Goal: Information Seeking & Learning: Learn about a topic

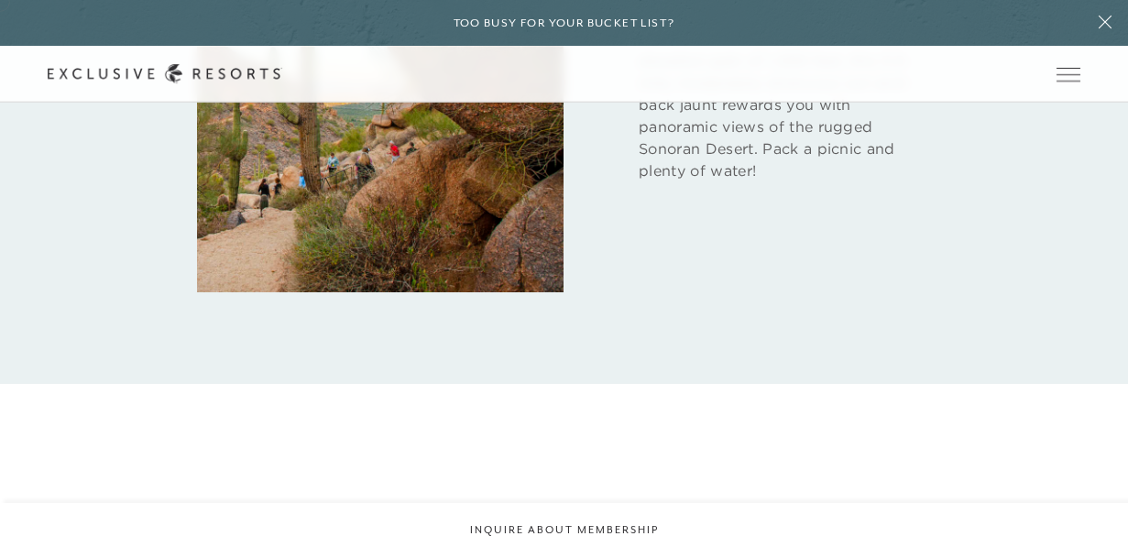
scroll to position [2974, 0]
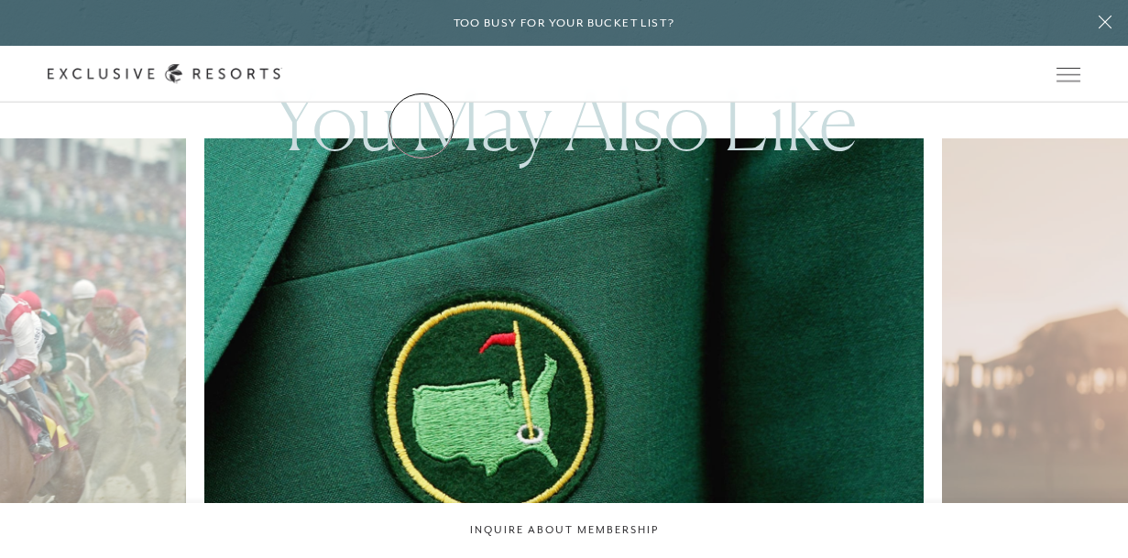
click at [0, 0] on link "Residence Collection" at bounding box center [0, 0] width 0 height 0
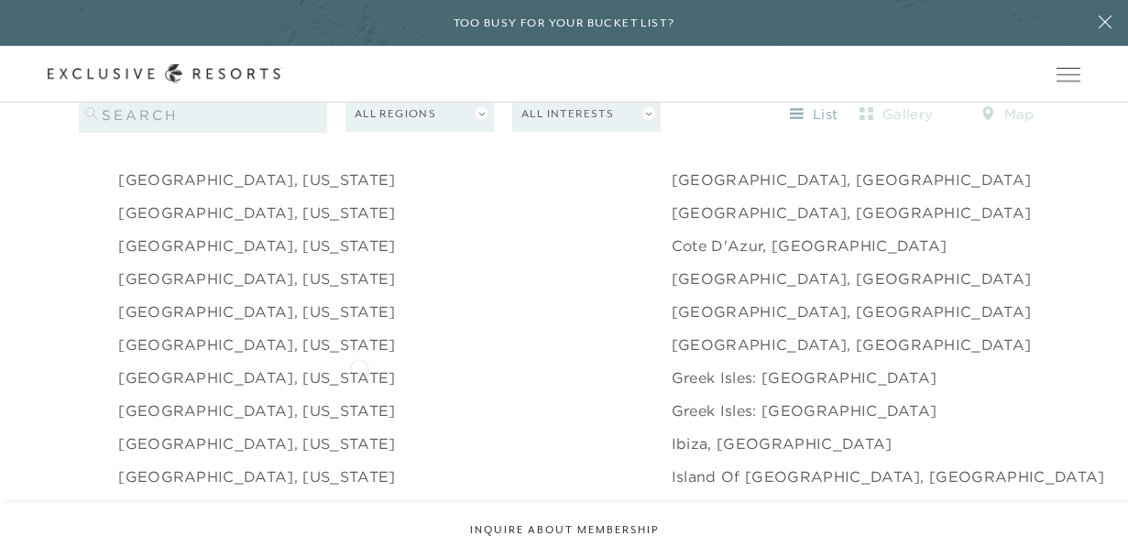
scroll to position [1812, 0]
click at [359, 367] on li "[GEOGRAPHIC_DATA], [US_STATE]" at bounding box center [394, 380] width 553 height 33
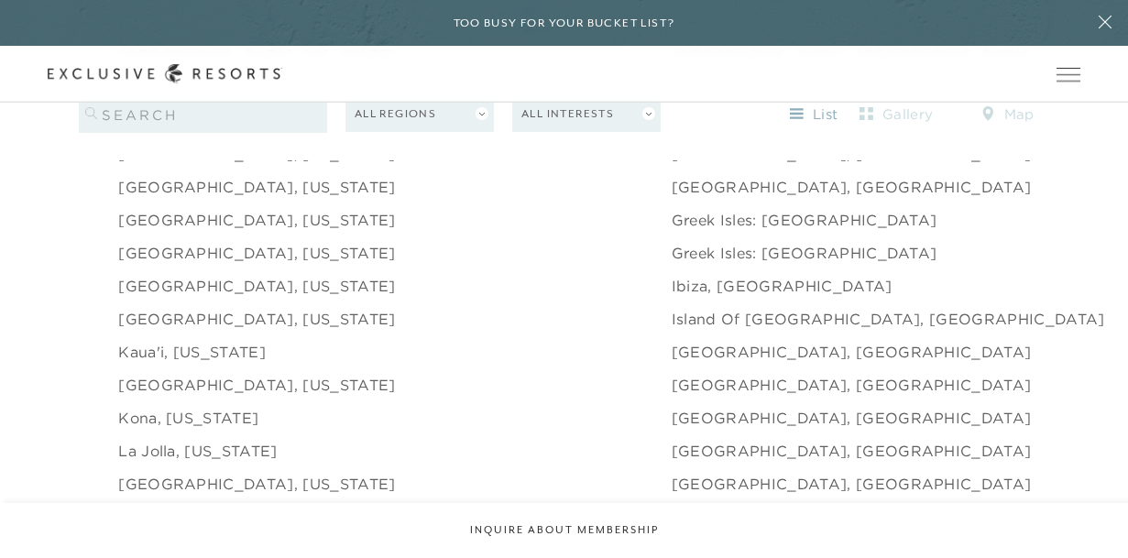
scroll to position [1974, 0]
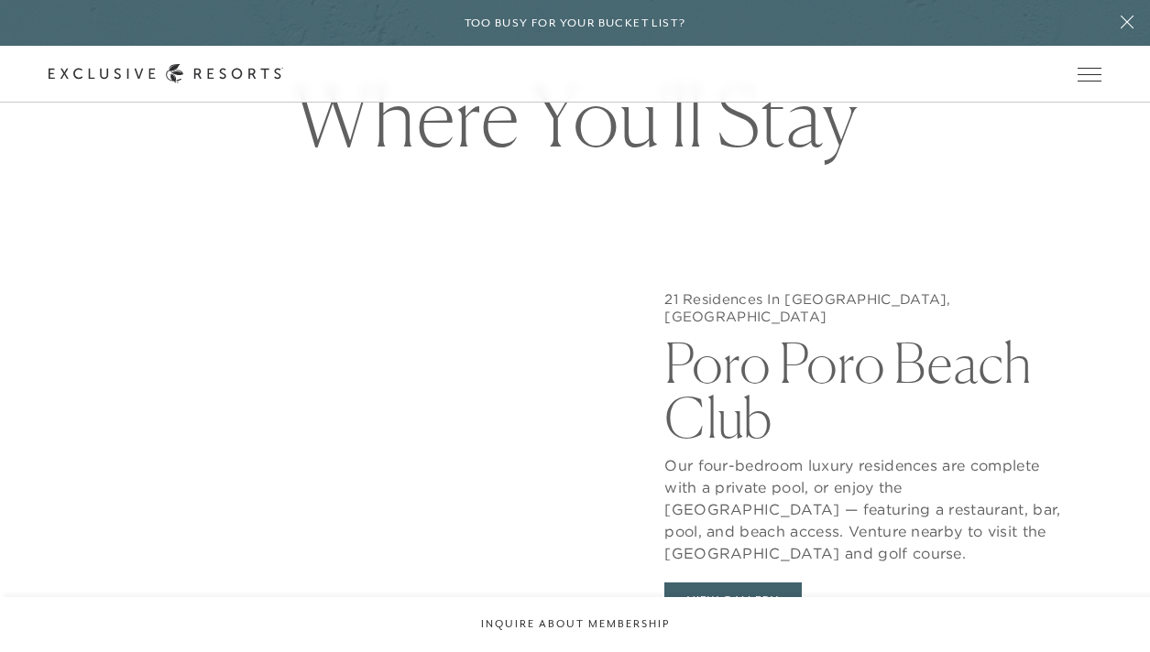
scroll to position [1466, 0]
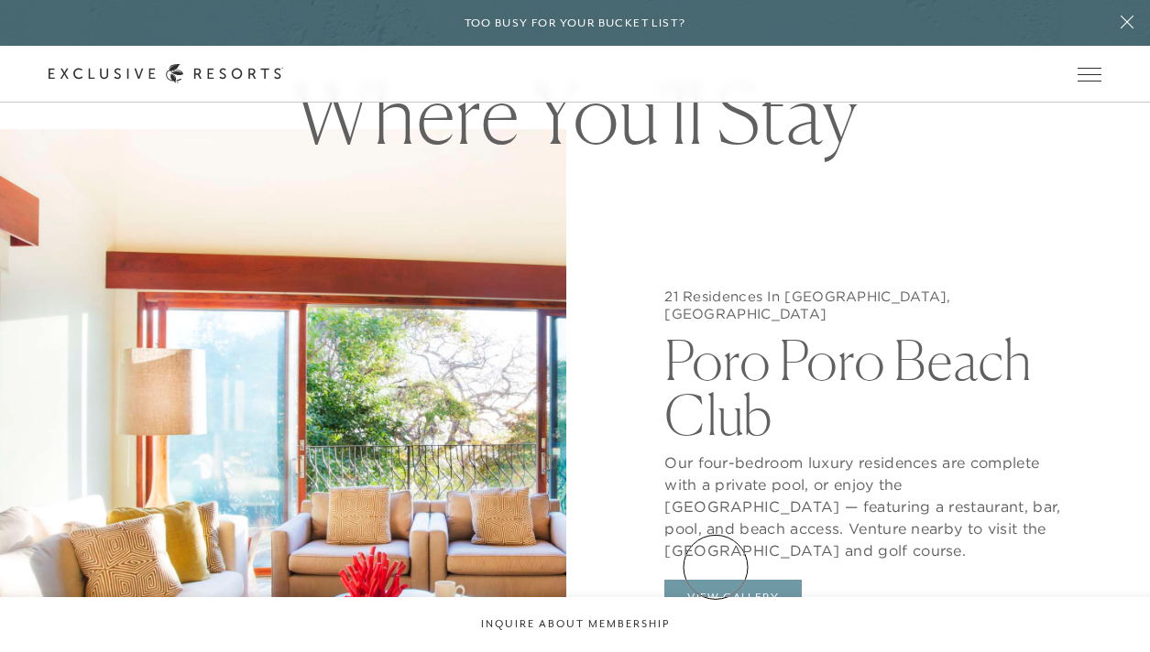
click at [716, 557] on button "View Gallery" at bounding box center [732, 597] width 137 height 35
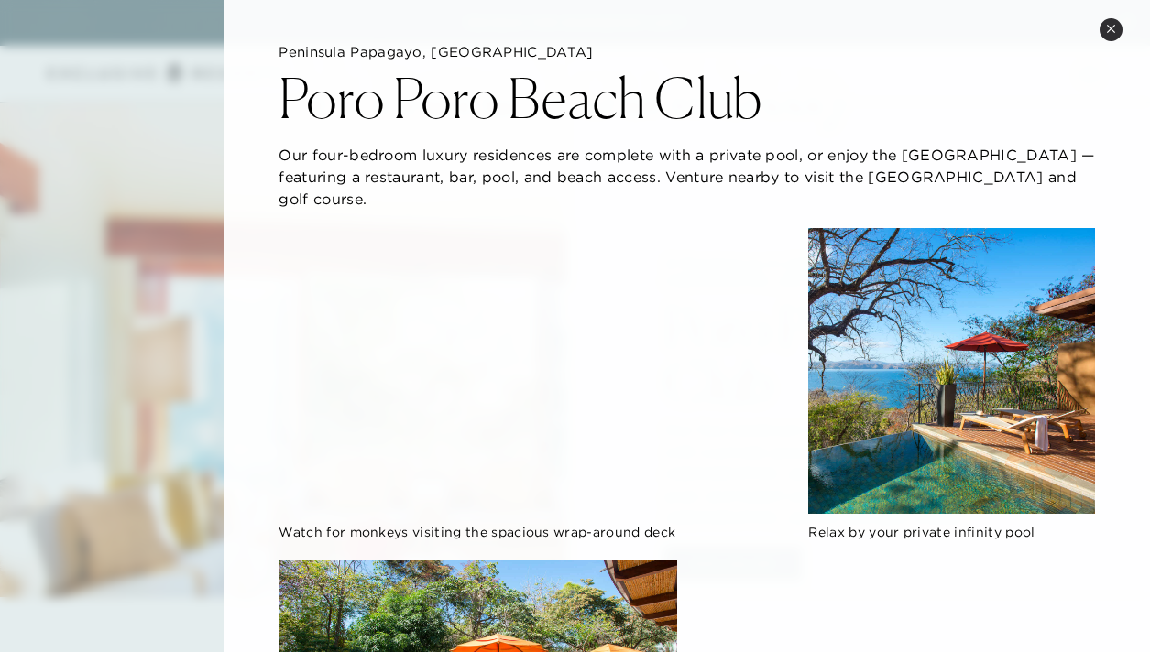
scroll to position [0, 0]
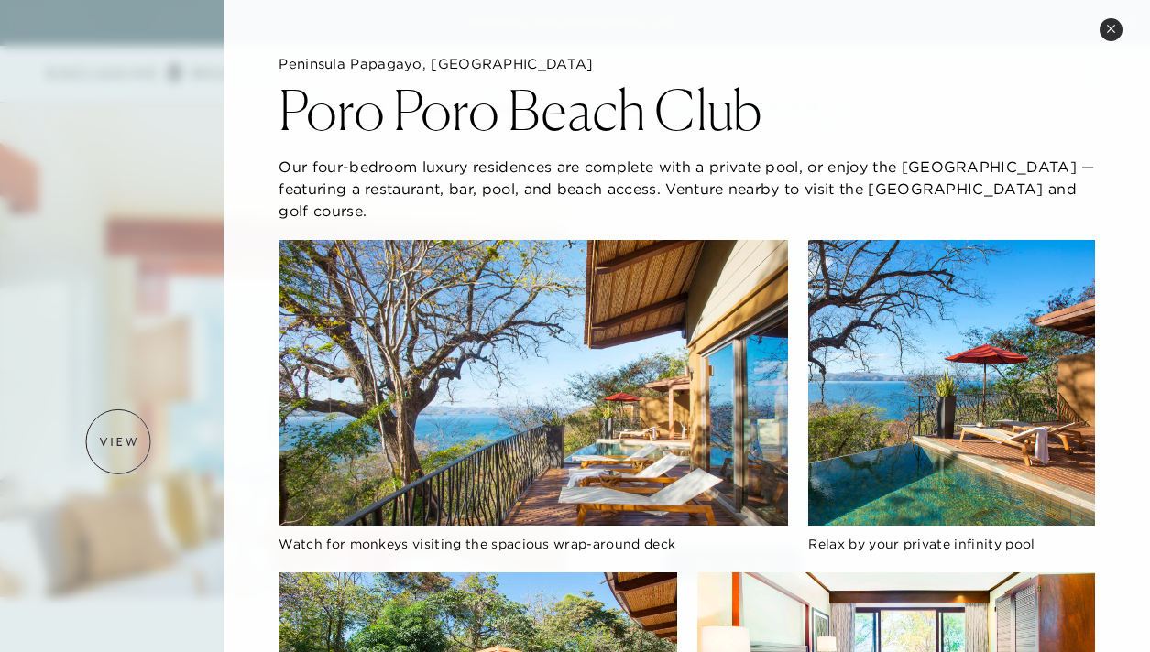
click at [118, 442] on div at bounding box center [575, 326] width 1150 height 652
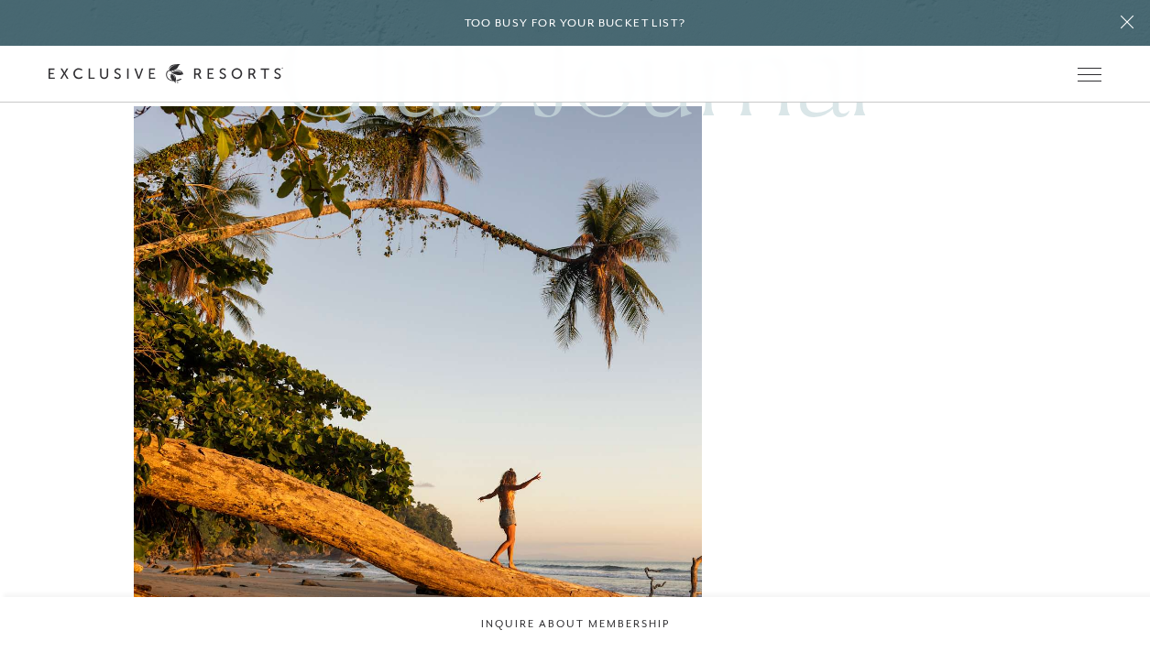
scroll to position [4024, 0]
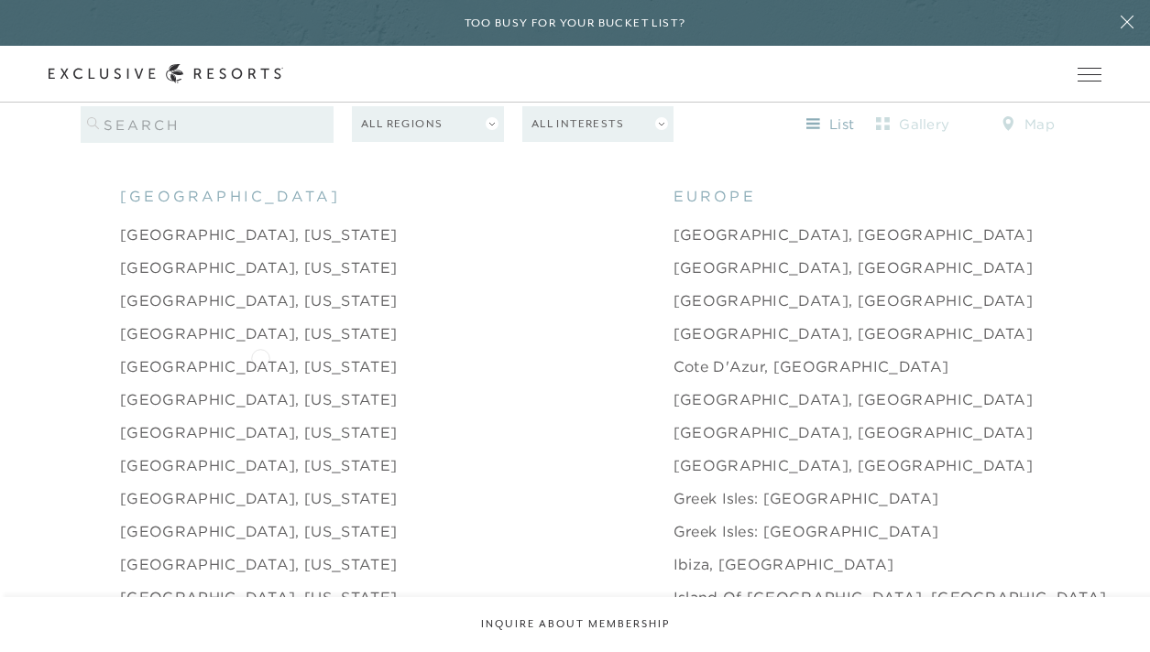
scroll to position [1786, 0]
click at [256, 357] on link "[GEOGRAPHIC_DATA], [US_STATE]" at bounding box center [258, 368] width 277 height 22
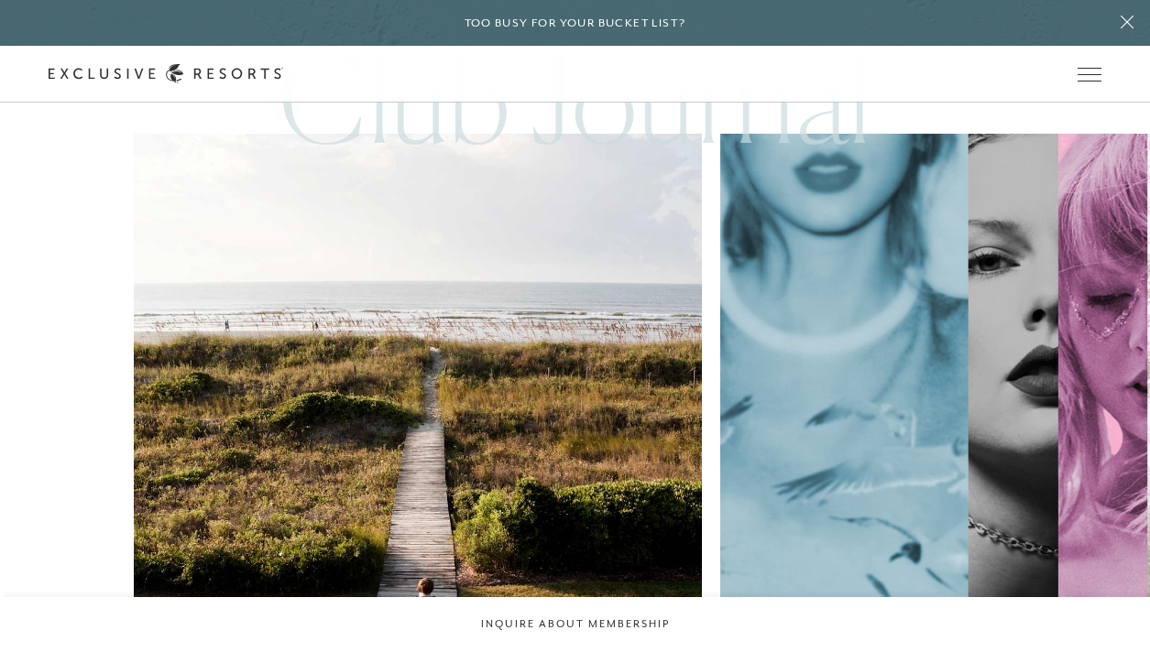
scroll to position [4009, 0]
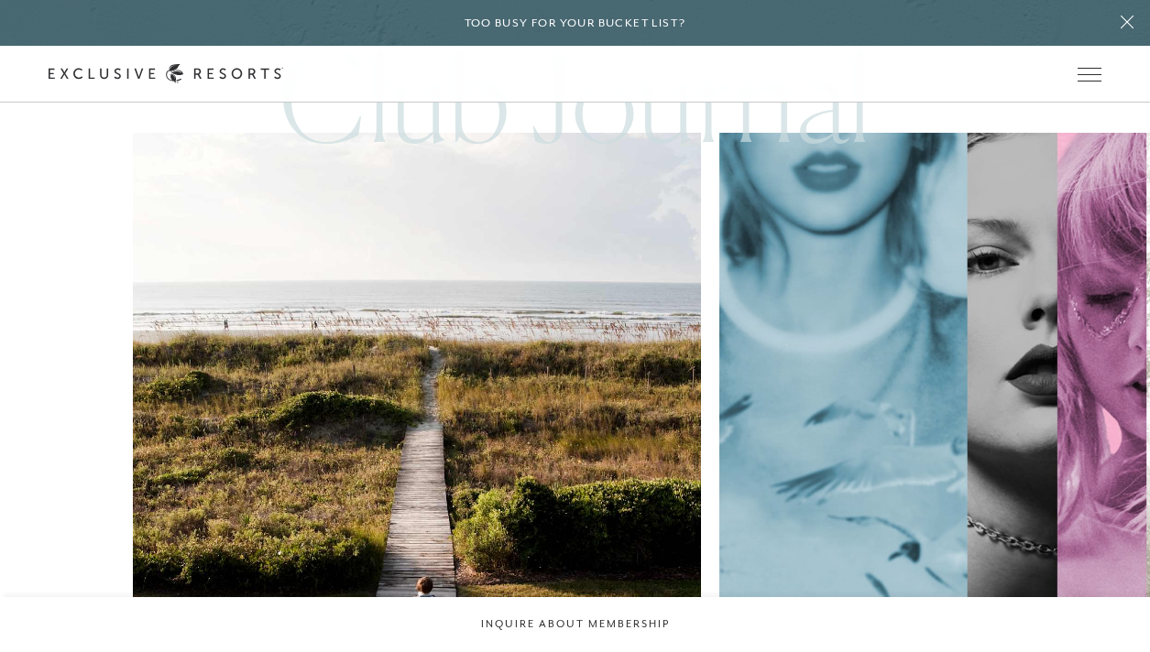
click at [197, 417] on img at bounding box center [417, 511] width 626 height 834
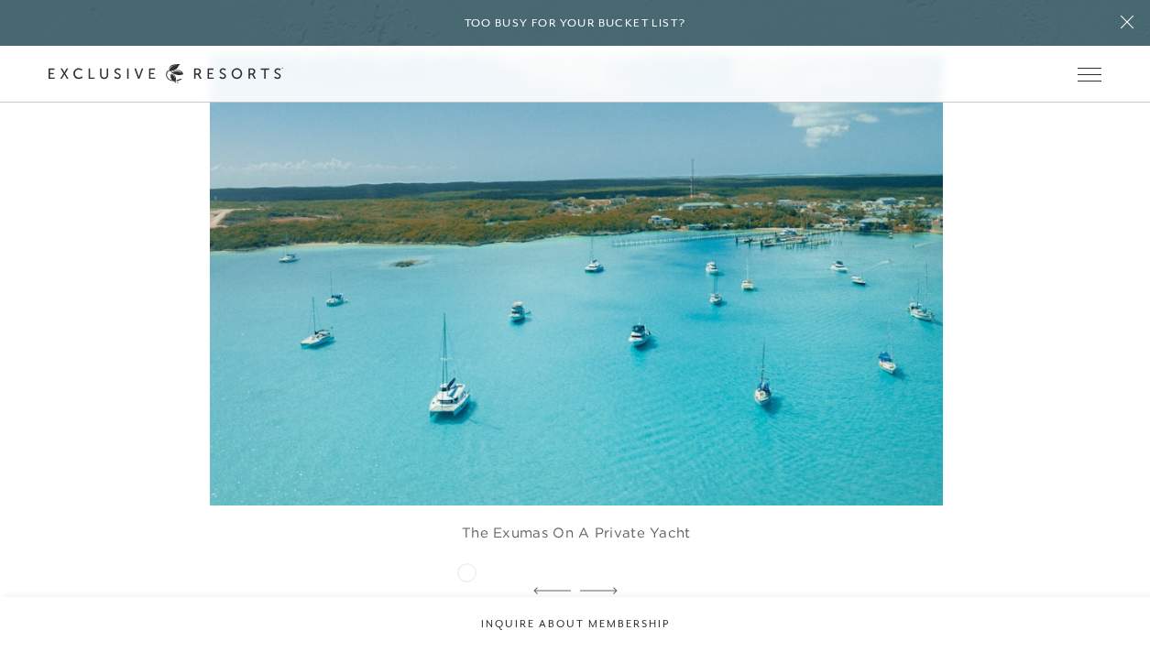
scroll to position [7983, 0]
